Goal: Task Accomplishment & Management: Manage account settings

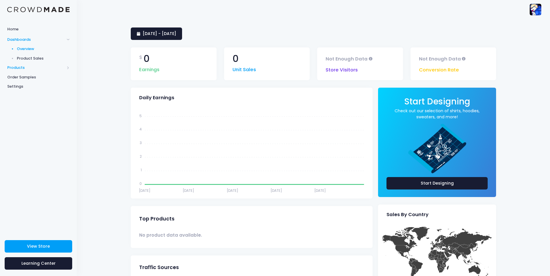
click at [37, 66] on span "Products" at bounding box center [35, 68] width 57 height 6
click at [43, 59] on span "Product Builder" at bounding box center [43, 59] width 53 height 6
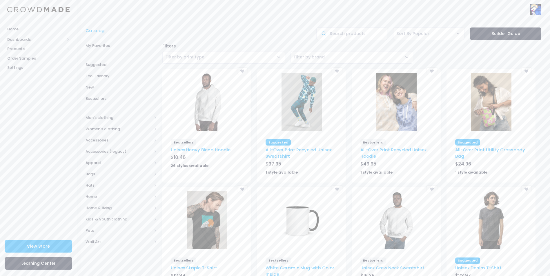
click at [209, 250] on div at bounding box center [206, 221] width 89 height 64
click at [210, 243] on img at bounding box center [207, 220] width 41 height 58
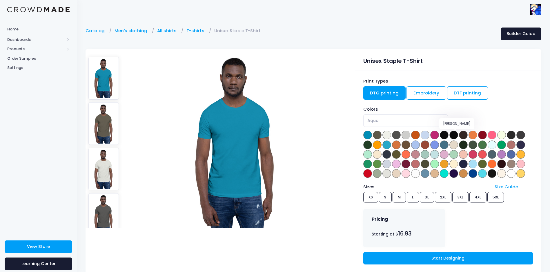
click at [454, 132] on span at bounding box center [453, 135] width 9 height 9
select select "Black Heather"
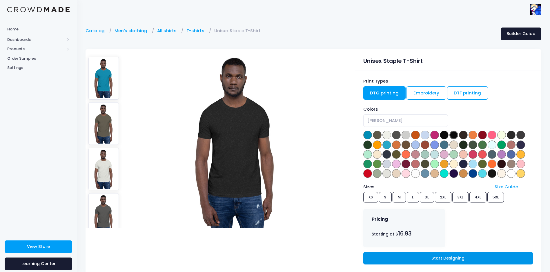
click at [456, 263] on link "Start Designing" at bounding box center [448, 258] width 170 height 12
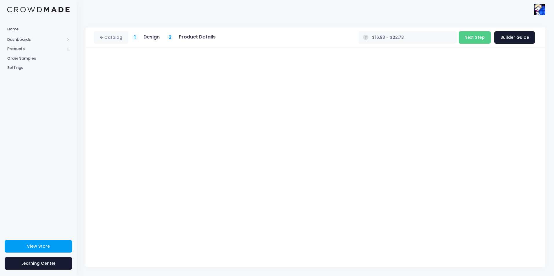
type input "$19.14 - $24.94"
click at [476, 37] on button "Next Step" at bounding box center [475, 37] width 32 height 12
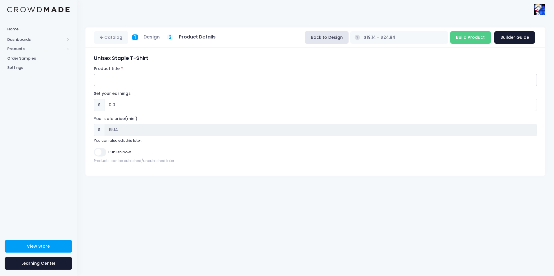
click at [115, 79] on input "Product title" at bounding box center [315, 80] width 443 height 12
type input "Dilpet000 Reboot T-shirt"
click at [101, 150] on input "Publish Now" at bounding box center [100, 152] width 12 height 8
checkbox input "true"
click at [468, 35] on input "Build Product" at bounding box center [470, 37] width 41 height 12
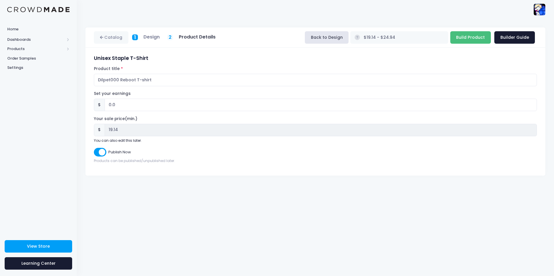
type input "Building product..."
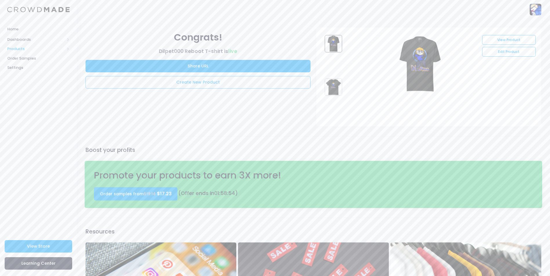
click at [46, 49] on span "Products" at bounding box center [35, 49] width 57 height 6
click at [39, 66] on span "Product Editor" at bounding box center [43, 68] width 53 height 6
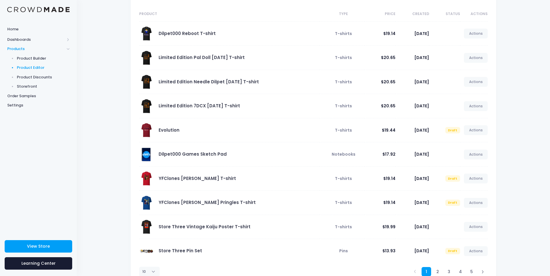
scroll to position [58, 0]
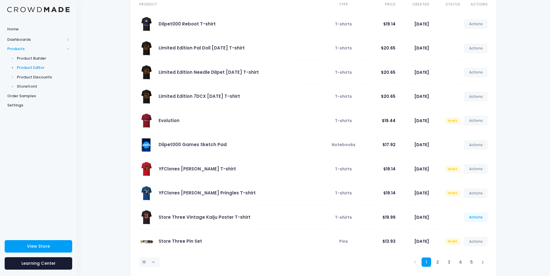
click at [475, 219] on link "Actions" at bounding box center [476, 218] width 24 height 10
click at [467, 249] on link "Unpublish" at bounding box center [469, 252] width 31 height 10
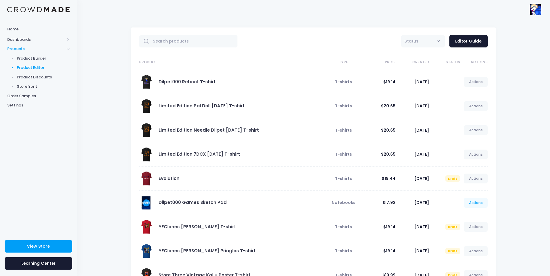
click at [475, 202] on link "Actions" at bounding box center [476, 203] width 24 height 10
click at [466, 239] on link "Unpublish" at bounding box center [469, 237] width 31 height 10
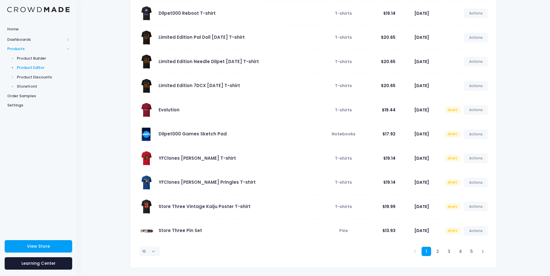
scroll to position [69, 0]
click at [438, 251] on link "2" at bounding box center [438, 252] width 10 height 10
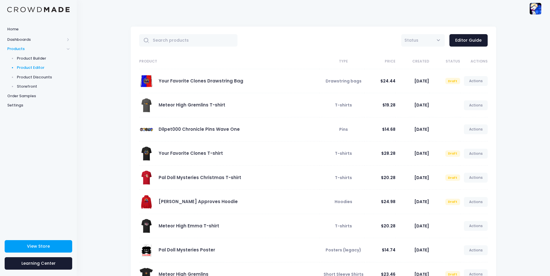
scroll to position [0, 0]
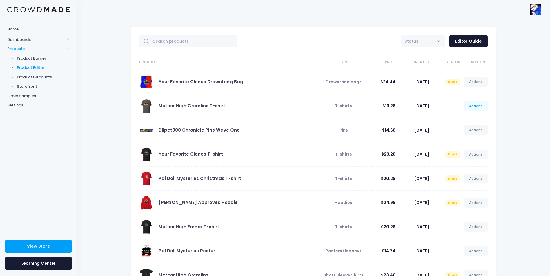
click at [482, 107] on link "Actions" at bounding box center [476, 106] width 24 height 10
click at [456, 139] on link "Unpublish" at bounding box center [469, 141] width 31 height 10
click at [465, 140] on link "Unpublish" at bounding box center [469, 141] width 31 height 10
click at [471, 139] on link "Unpublish" at bounding box center [469, 141] width 31 height 10
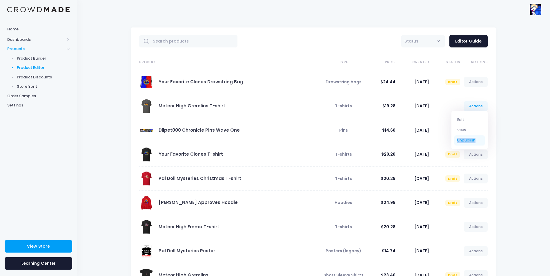
click at [471, 139] on link "Unpublish" at bounding box center [469, 141] width 31 height 10
drag, startPoint x: 471, startPoint y: 139, endPoint x: 507, endPoint y: 141, distance: 36.0
click at [507, 141] on div "All Active Draft Status Editor Guide Product Type Price Created Status Actions" at bounding box center [313, 182] width 473 height 327
click at [481, 104] on link "Actions" at bounding box center [476, 106] width 24 height 10
click at [465, 117] on link "Edit" at bounding box center [469, 120] width 31 height 10
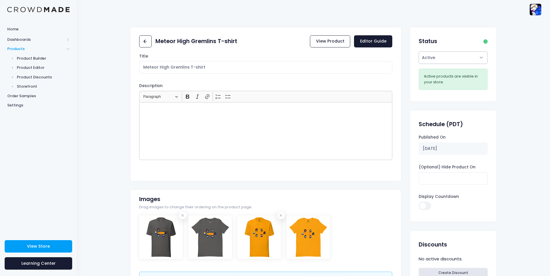
click at [469, 62] on select "Active Draft" at bounding box center [453, 58] width 69 height 12
select select "draft"
click at [419, 64] on select "Active Draft" at bounding box center [453, 58] width 69 height 12
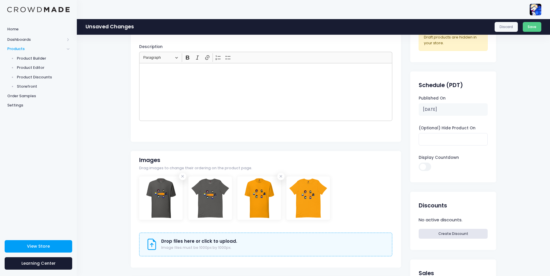
scroll to position [116, 0]
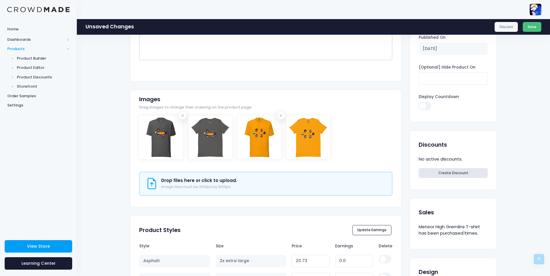
click at [534, 23] on button "Save" at bounding box center [532, 27] width 19 height 10
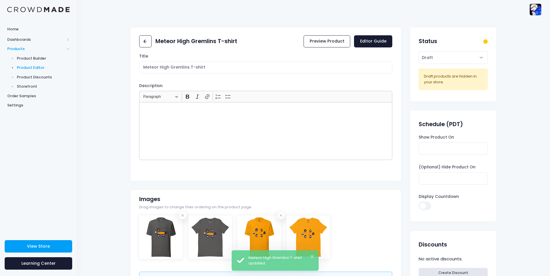
click at [49, 68] on span "Product Editor" at bounding box center [43, 68] width 53 height 6
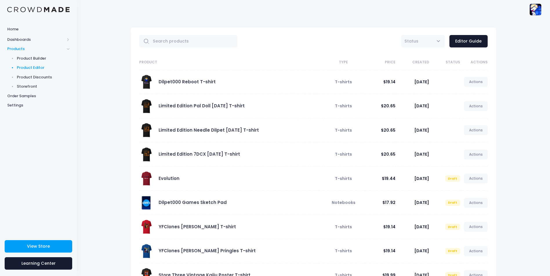
scroll to position [69, 0]
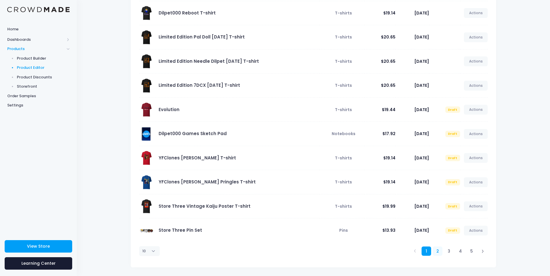
click at [438, 249] on link "2" at bounding box center [438, 252] width 10 height 10
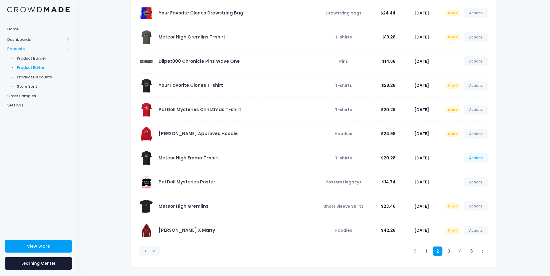
click at [475, 157] on link "Actions" at bounding box center [476, 158] width 24 height 10
click at [468, 189] on link "Unpublish" at bounding box center [469, 193] width 31 height 10
click at [462, 171] on link "Edit" at bounding box center [469, 172] width 31 height 10
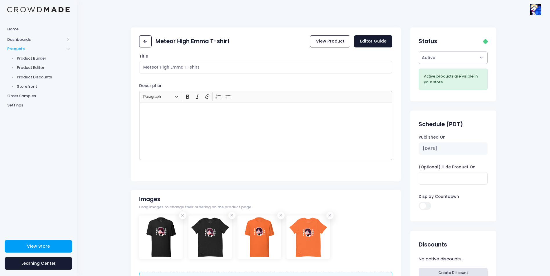
click at [476, 56] on select "Active Draft" at bounding box center [453, 58] width 69 height 12
select select "draft"
click at [419, 64] on select "Active Draft" at bounding box center [453, 58] width 69 height 12
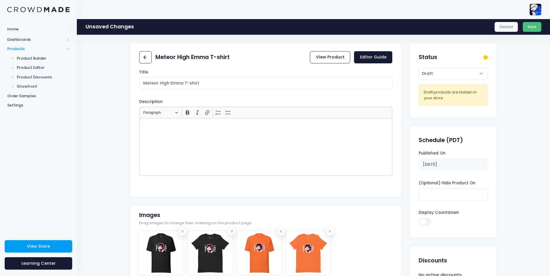
click at [536, 28] on button "Save" at bounding box center [532, 27] width 19 height 10
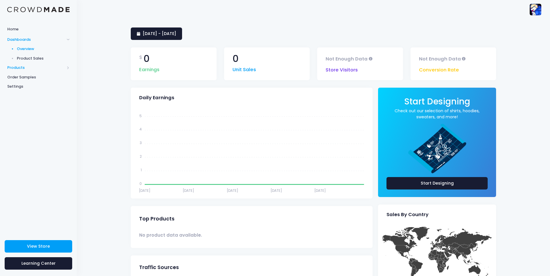
click at [26, 68] on span "Products" at bounding box center [35, 68] width 57 height 6
click at [40, 64] on link "Product Editor" at bounding box center [38, 68] width 77 height 10
